Goal: Find contact information: Find contact information

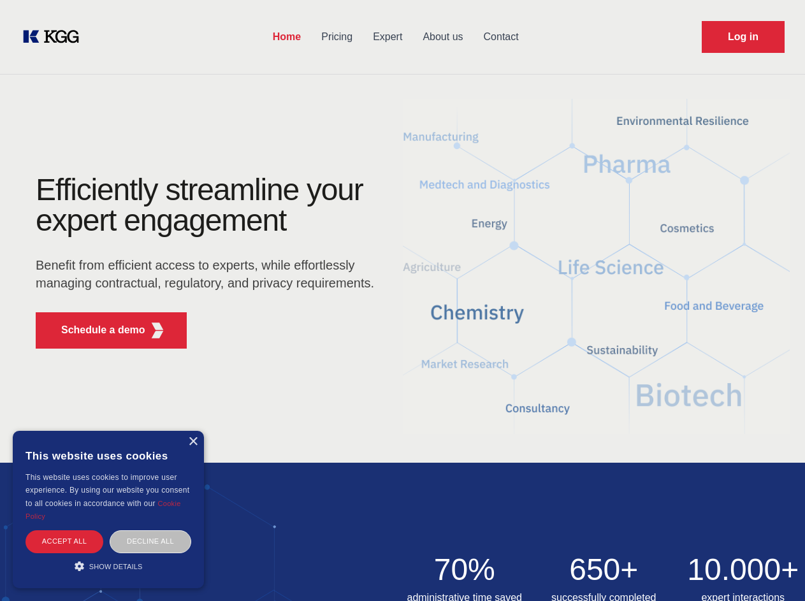
click at [402, 300] on div "Efficiently streamline your expert engagement Benefit from efficient access to …" at bounding box center [209, 267] width 388 height 184
click at [96, 330] on p "Schedule a demo" at bounding box center [103, 330] width 84 height 15
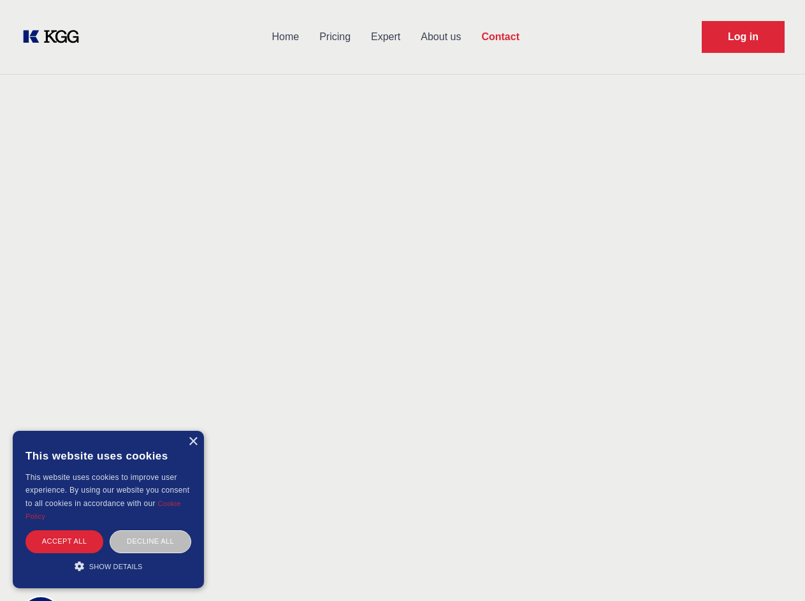
click at [192, 442] on div "× This website uses cookies This website uses cookies to improve user experienc…" at bounding box center [108, 509] width 191 height 157
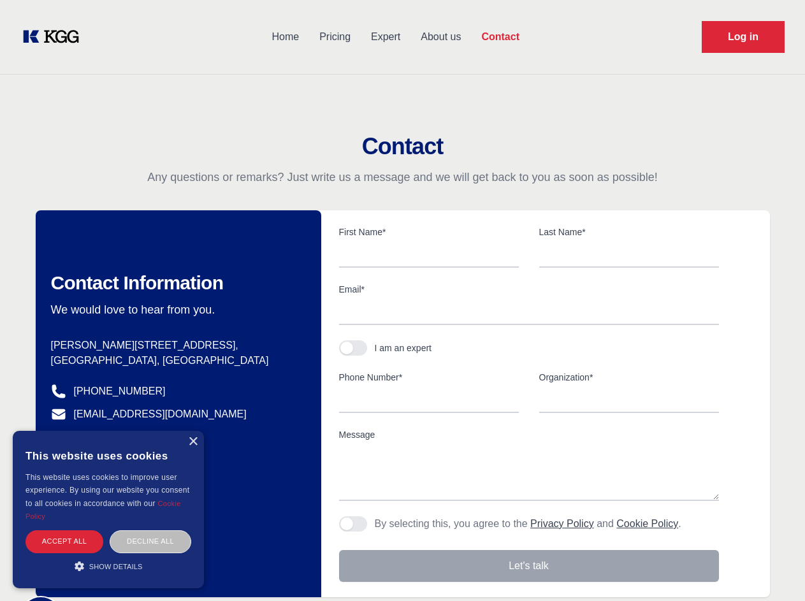
click at [64, 541] on div "Accept all" at bounding box center [64, 541] width 78 height 22
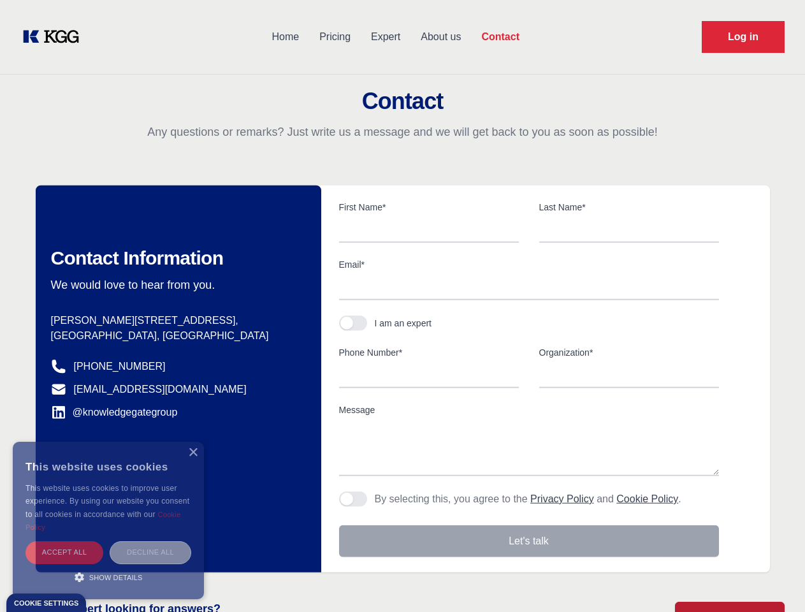
click at [150, 541] on div "Decline all" at bounding box center [151, 552] width 82 height 22
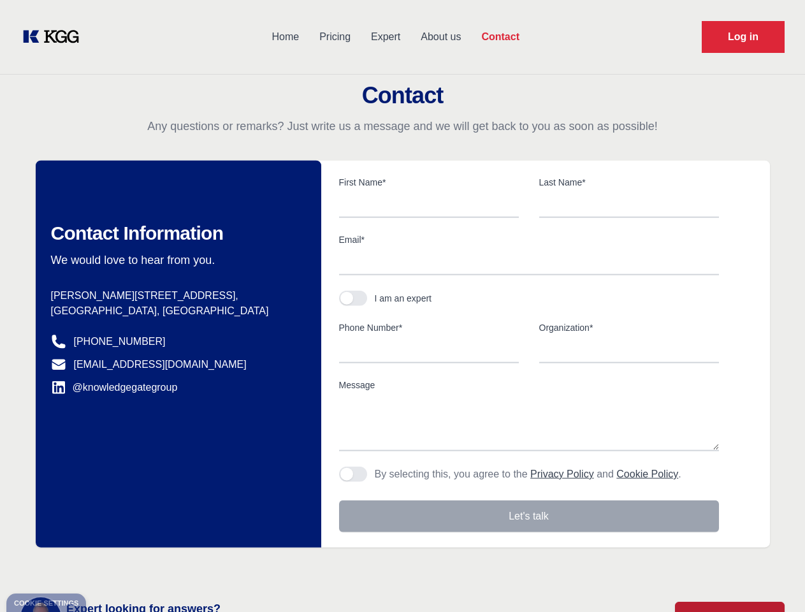
click at [108, 566] on main "Contact Any questions or remarks? Just write us a message and we will get back …" at bounding box center [402, 332] width 805 height 664
